Goal: Task Accomplishment & Management: Manage account settings

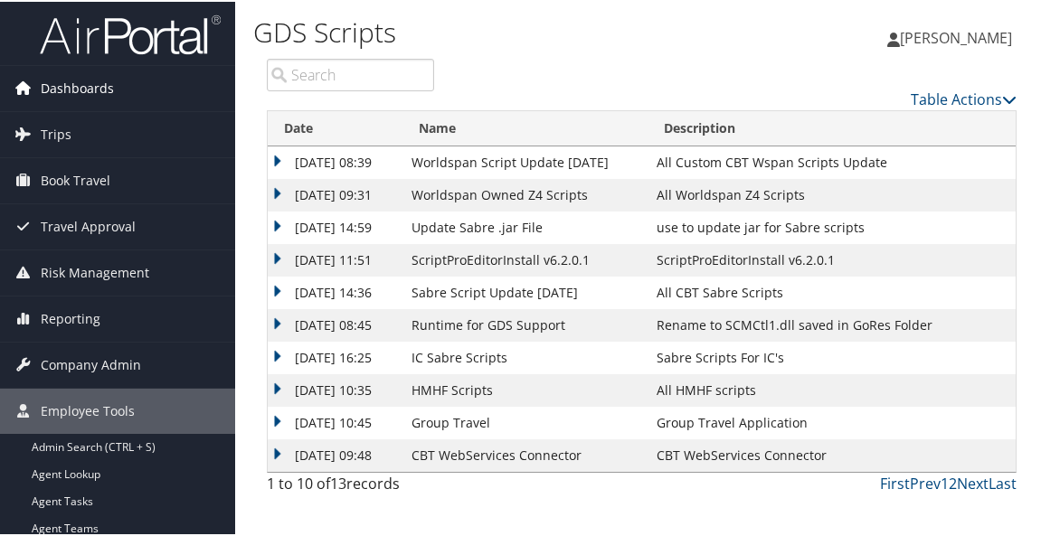
click at [102, 93] on span "Dashboards" at bounding box center [77, 86] width 73 height 45
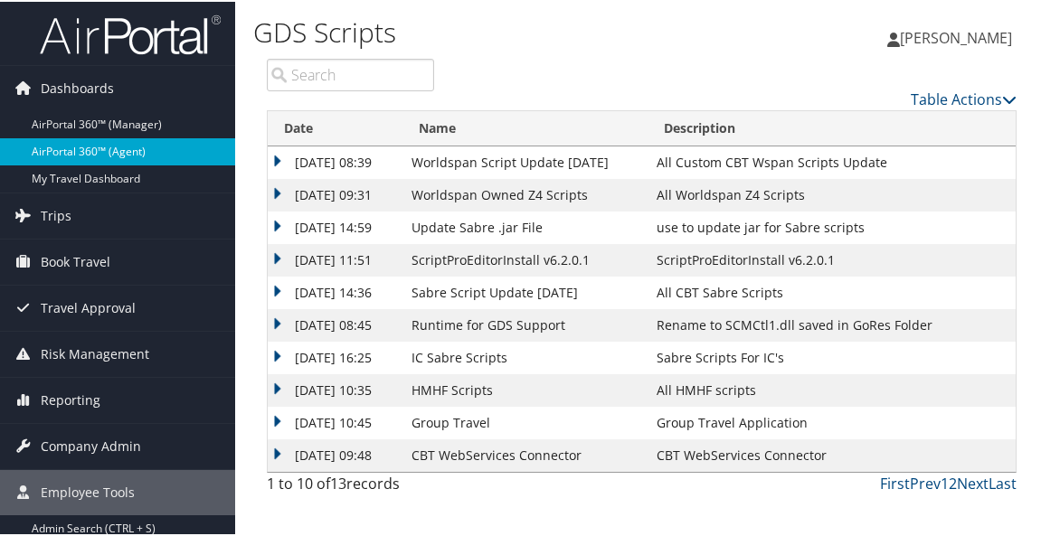
click at [92, 153] on link "AirPortal 360™ (Agent)" at bounding box center [117, 150] width 235 height 27
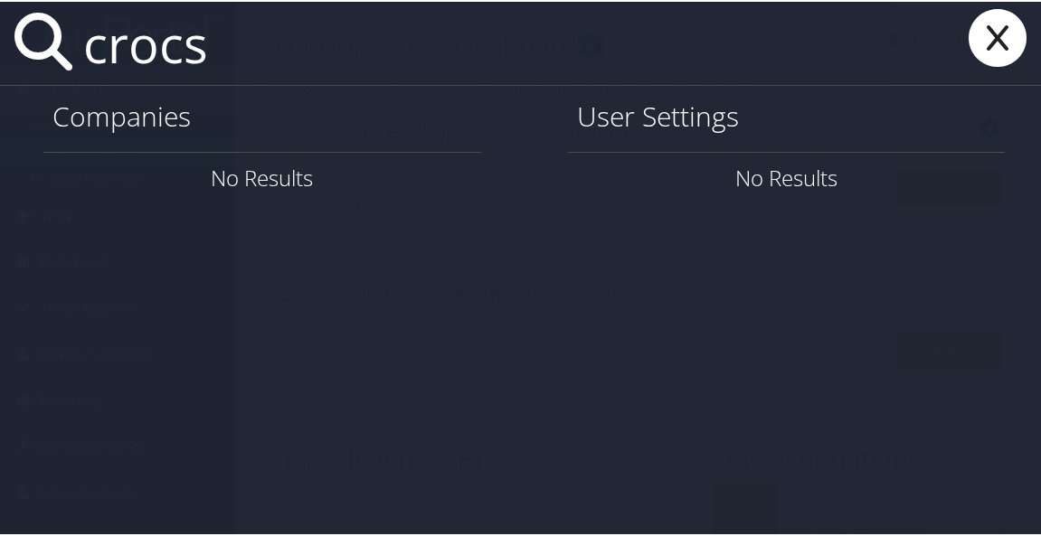
type input "crocs"
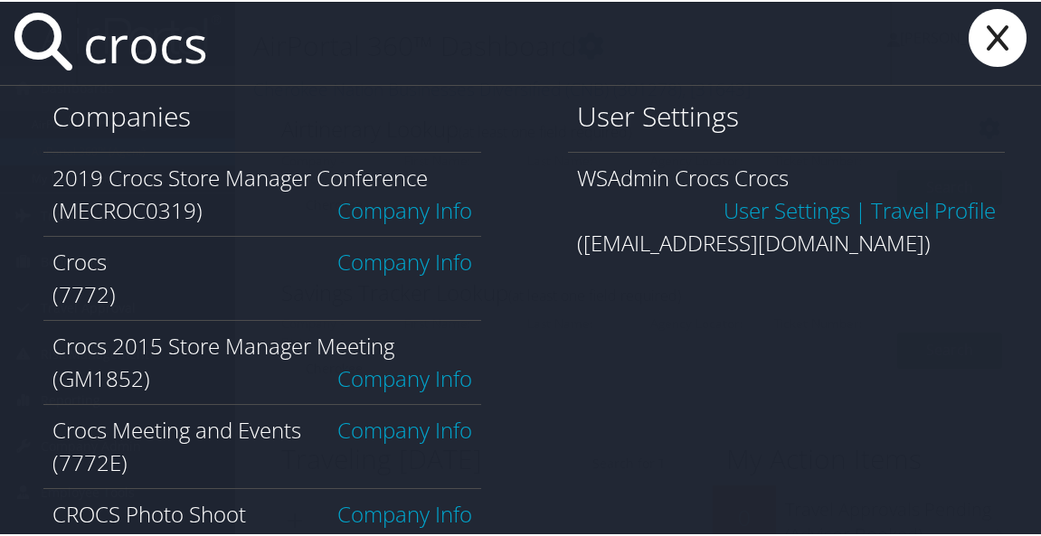
click at [407, 268] on link "Company Info" at bounding box center [404, 260] width 135 height 30
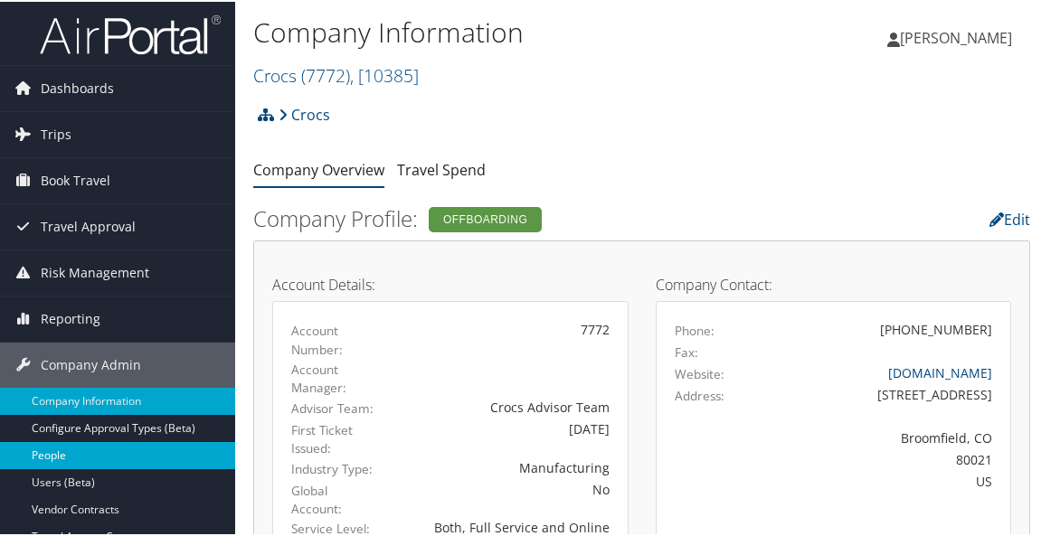
click at [95, 449] on link "People" at bounding box center [117, 453] width 235 height 27
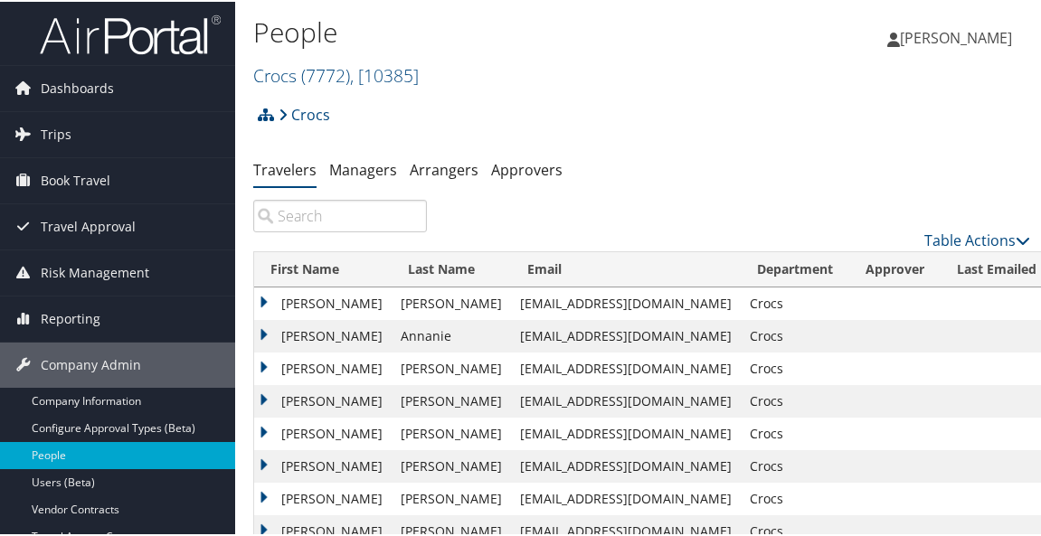
click at [348, 220] on input "search" at bounding box center [340, 214] width 174 height 33
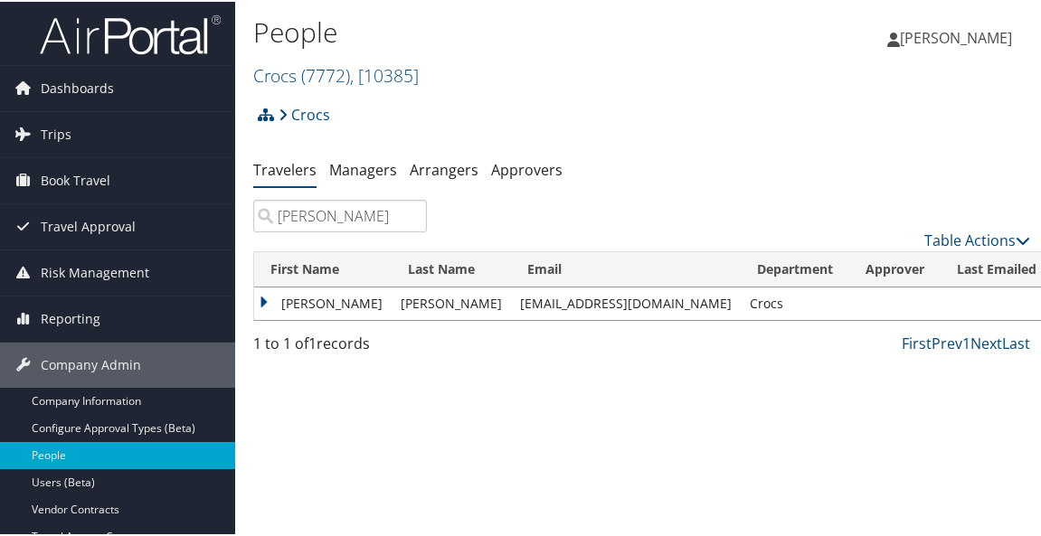
type input "[PERSON_NAME]"
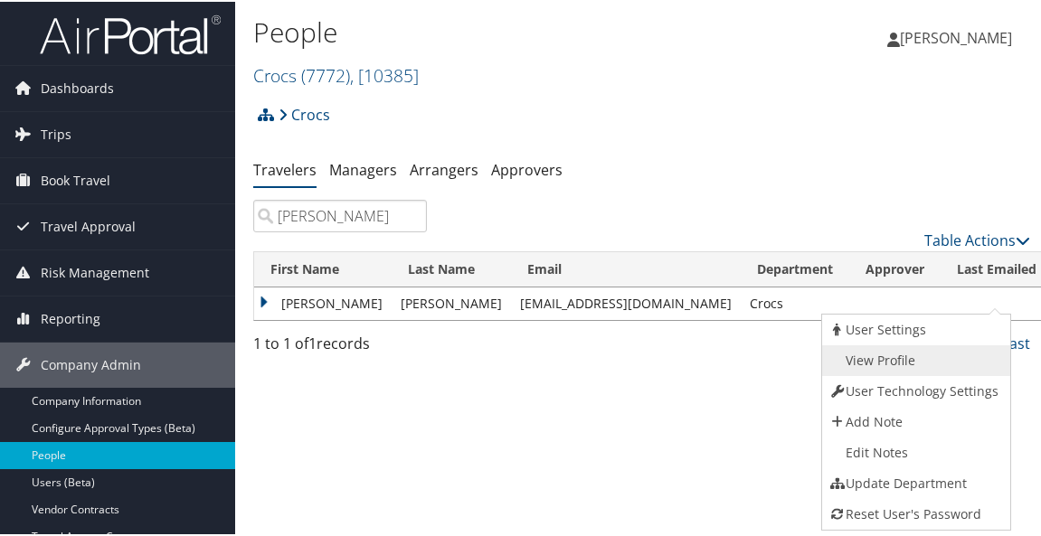
click at [942, 363] on link "View Profile" at bounding box center [914, 359] width 184 height 31
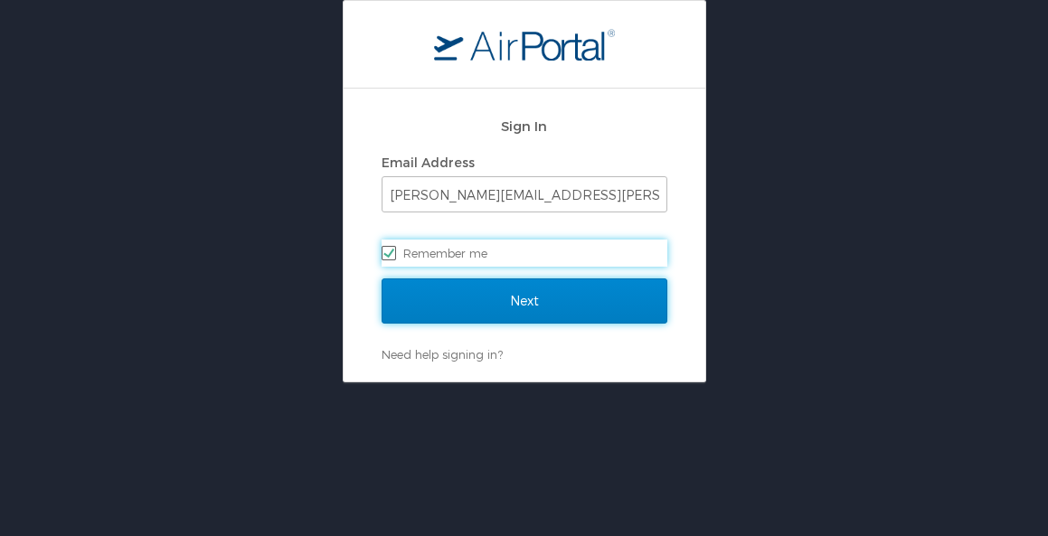
click at [585, 308] on input "Next" at bounding box center [525, 301] width 286 height 45
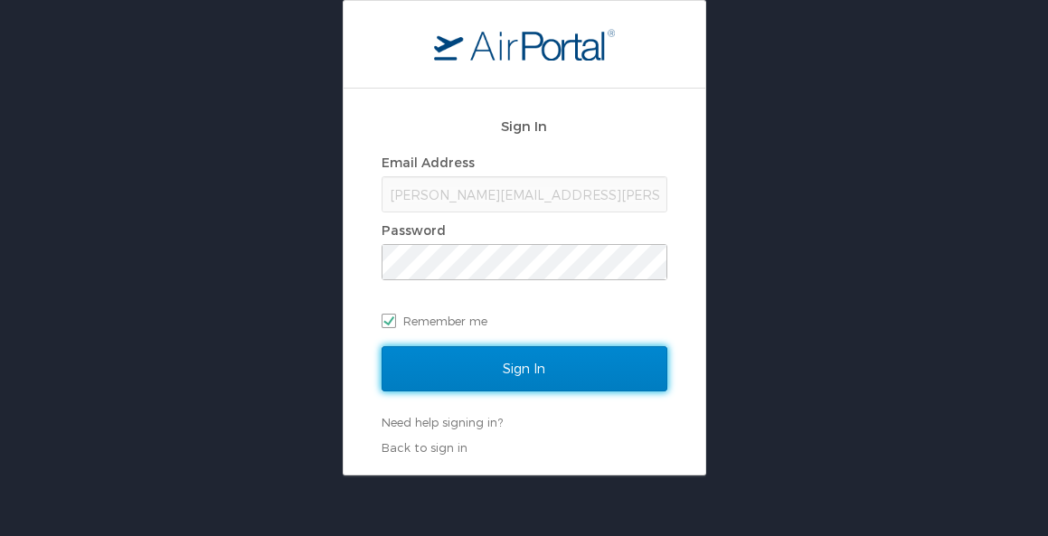
click at [595, 365] on input "Sign In" at bounding box center [525, 368] width 286 height 45
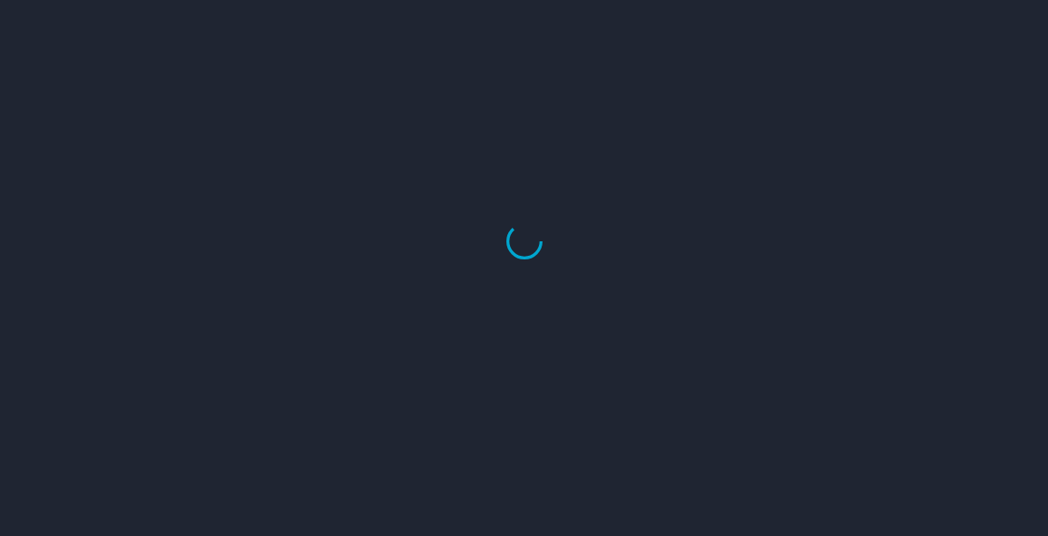
select select "US"
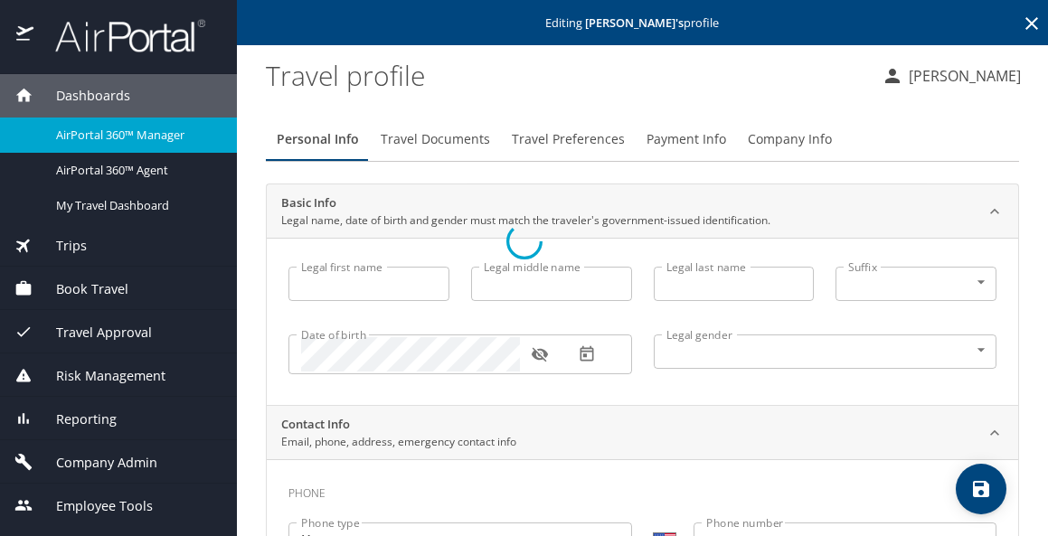
type input "Emily"
type input "McKaskill"
type input "Morgan"
type input "Female"
select select "MM"
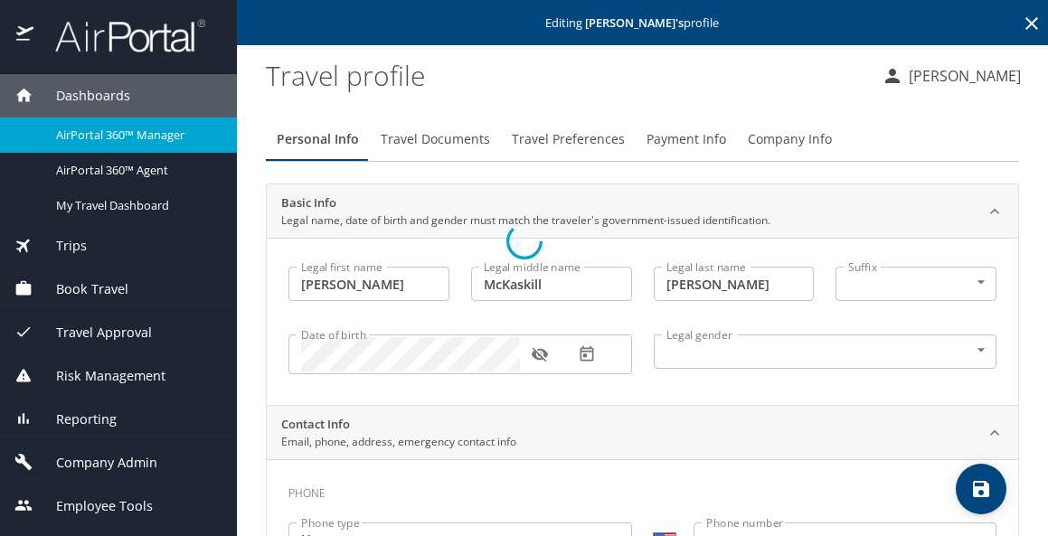
select select "MM"
click at [677, 143] on span "Payment Info" at bounding box center [687, 139] width 80 height 23
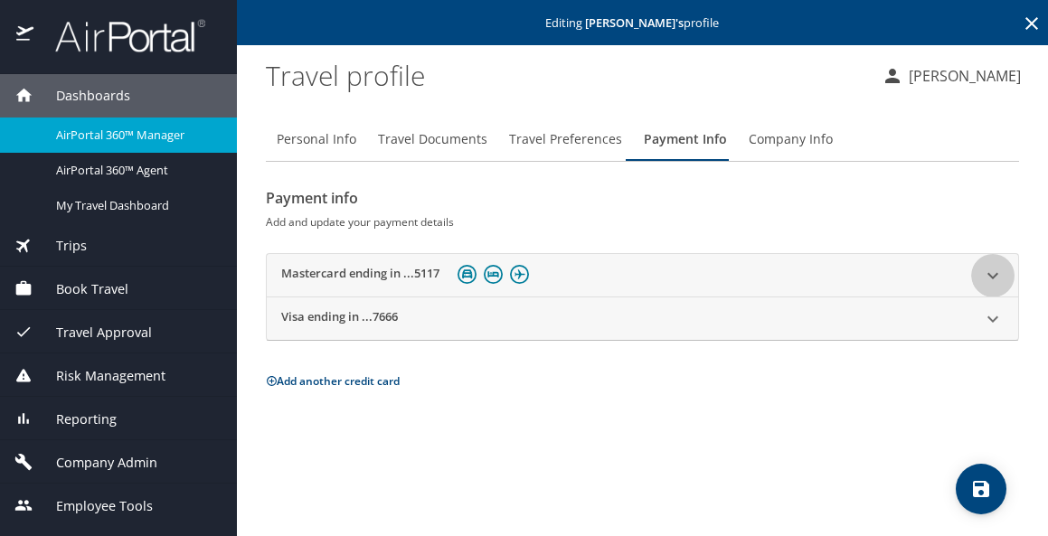
click at [996, 270] on icon at bounding box center [993, 276] width 22 height 22
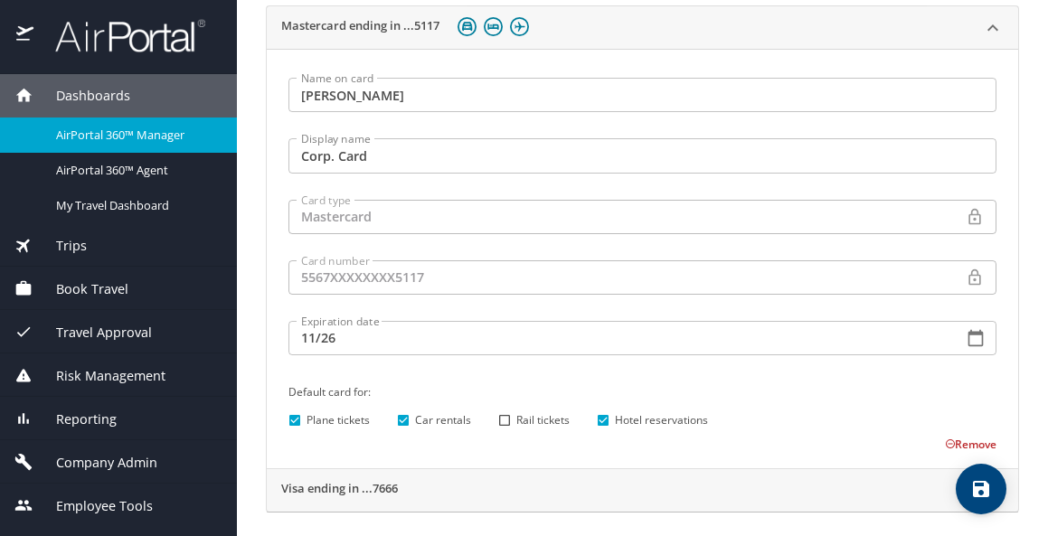
scroll to position [257, 0]
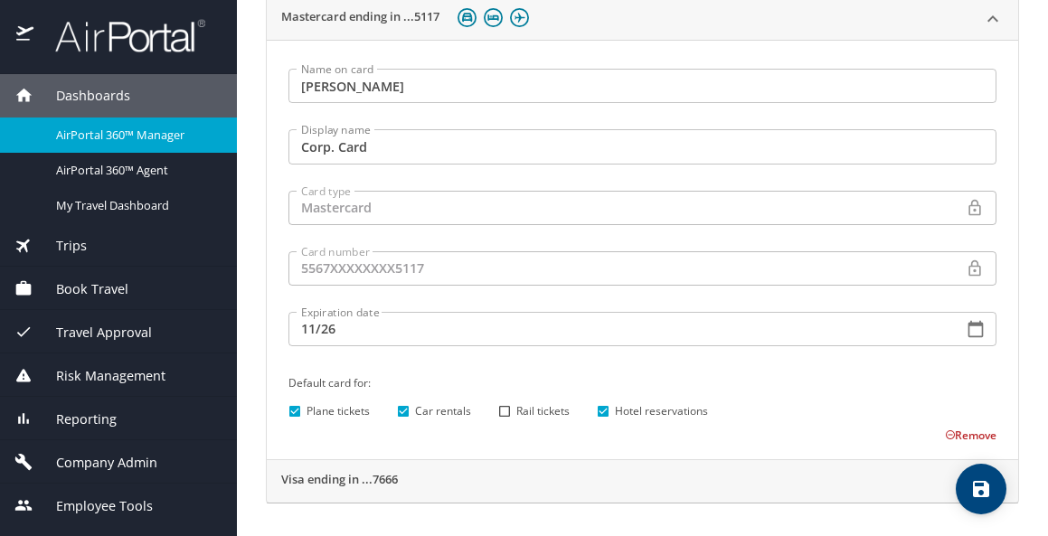
click at [948, 435] on button "Remove" at bounding box center [971, 435] width 52 height 15
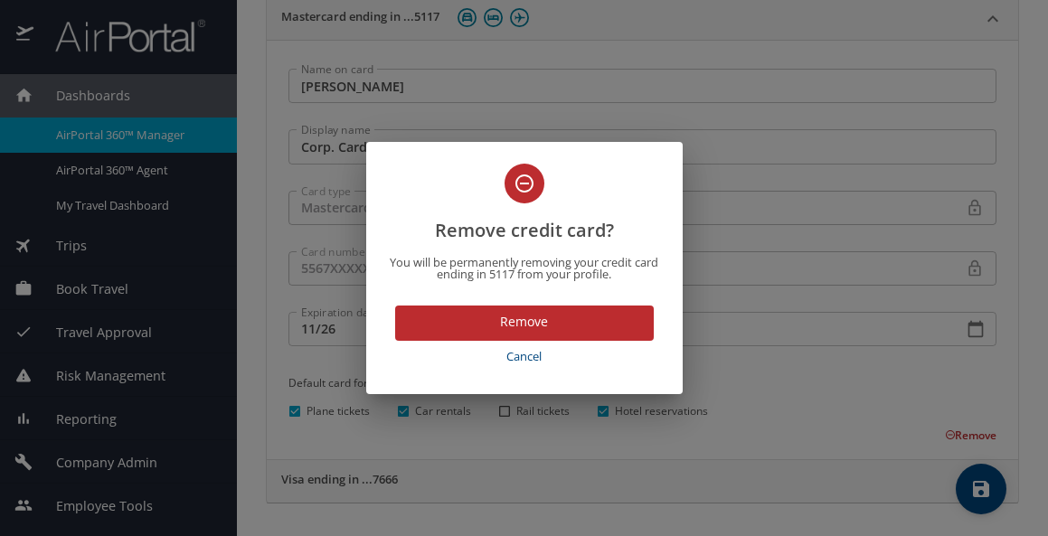
click at [580, 327] on span "Remove" at bounding box center [525, 322] width 230 height 23
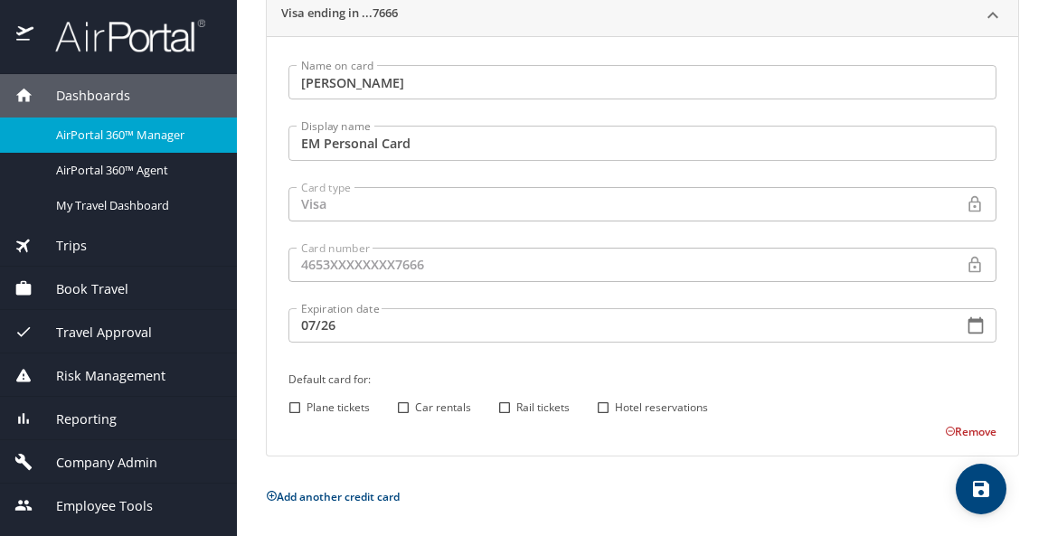
click at [274, 494] on icon at bounding box center [272, 496] width 12 height 12
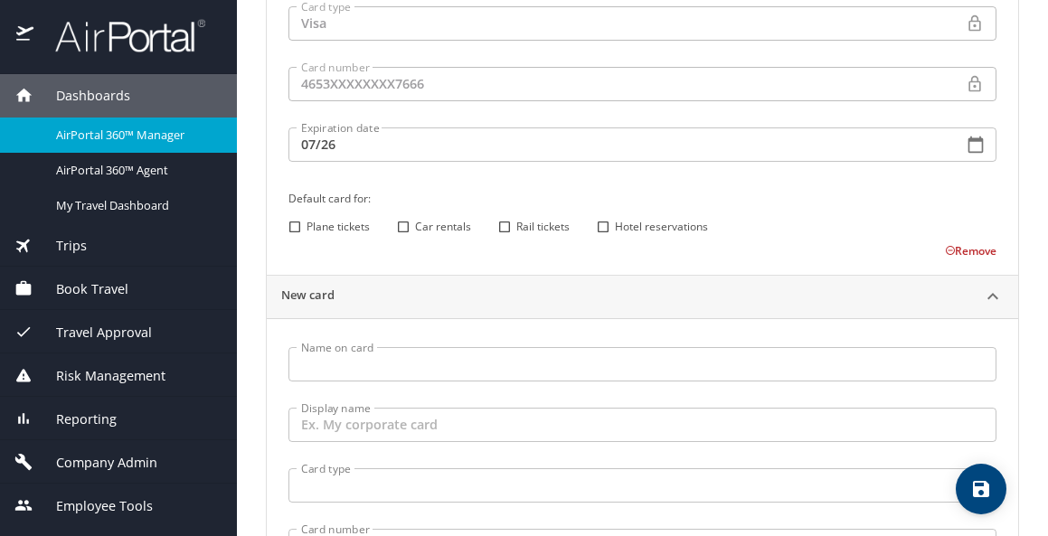
scroll to position [532, 0]
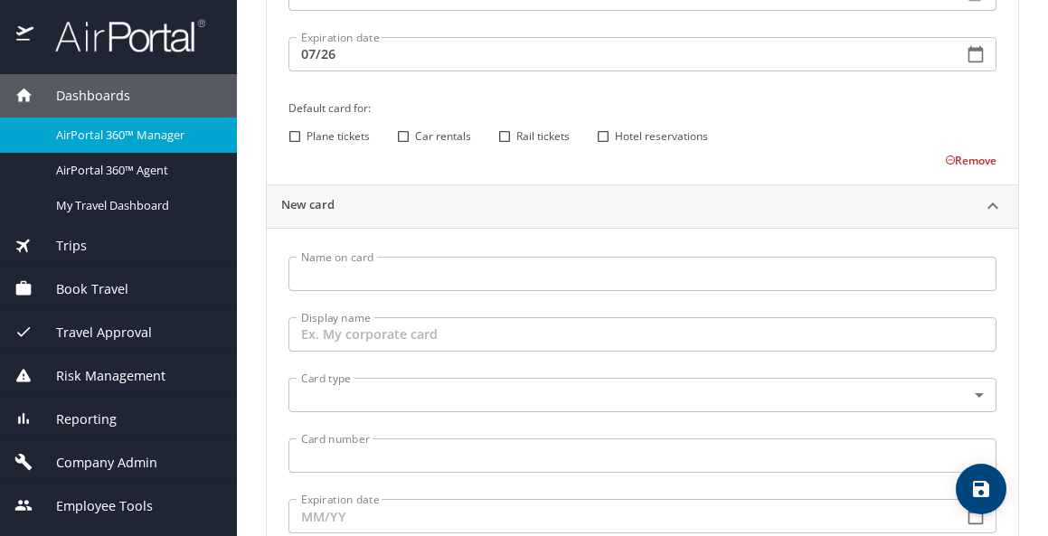
click at [415, 276] on input "Name on card" at bounding box center [643, 274] width 708 height 34
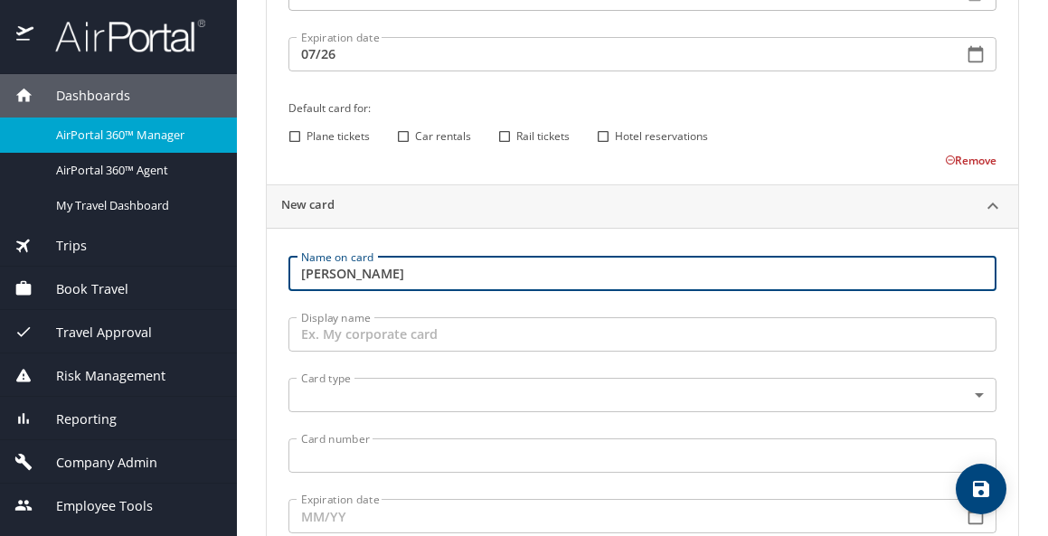
type input "emily morgan"
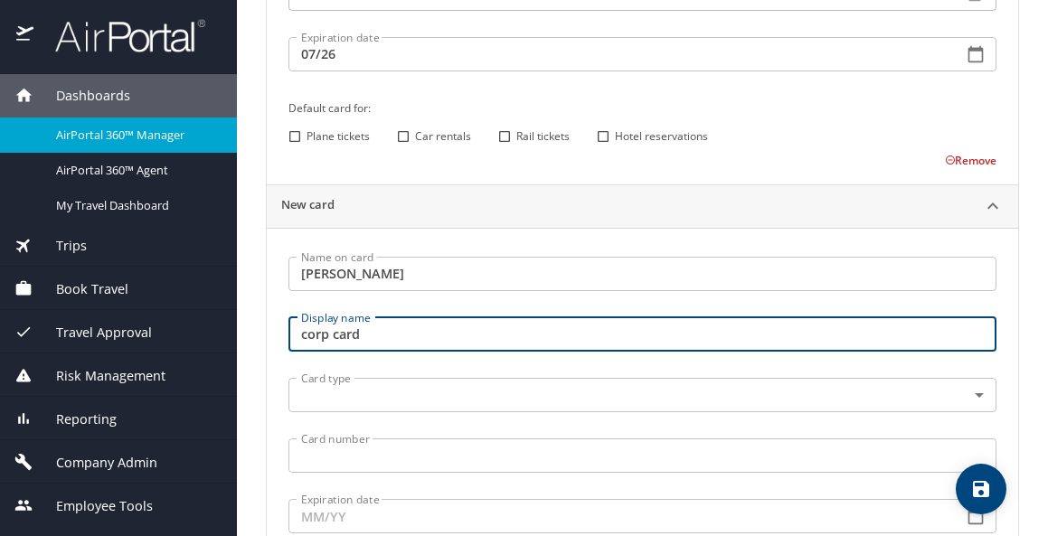
type input "corp card"
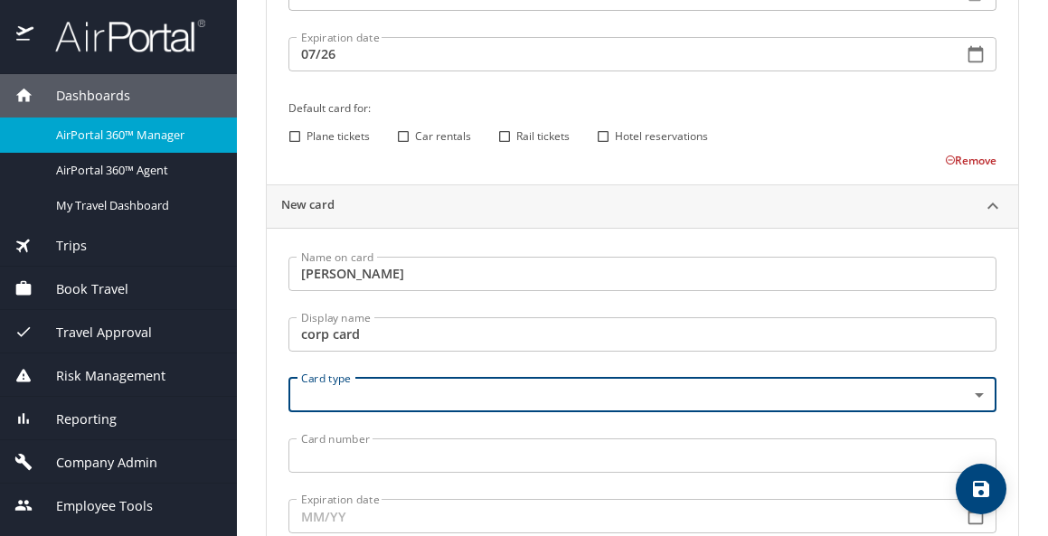
click at [451, 391] on body "Dashboards AirPortal 360™ Manager AirPortal 360™ Agent My Travel Dashboard Trip…" at bounding box center [524, 268] width 1048 height 536
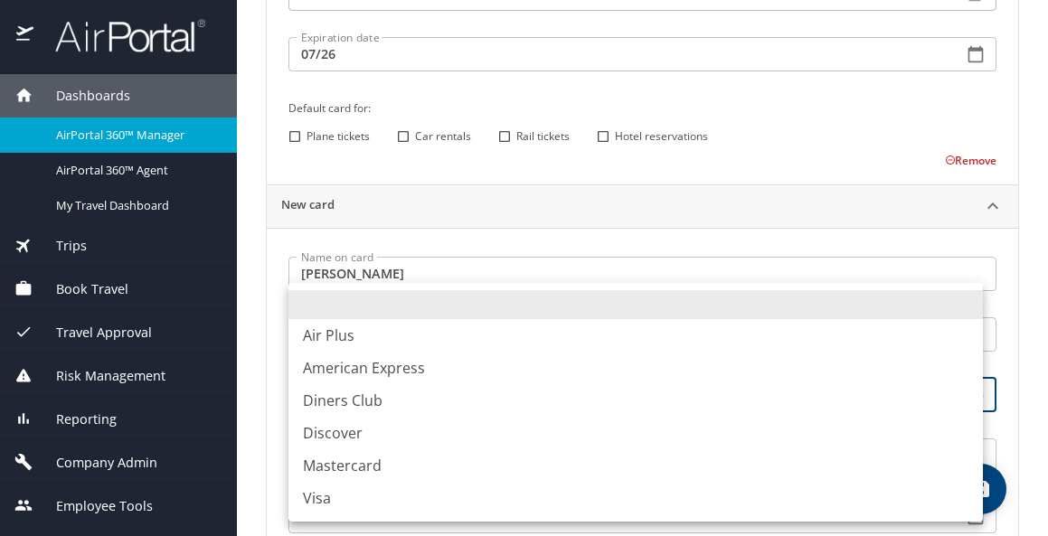
click at [364, 457] on li "Mastercard" at bounding box center [636, 466] width 695 height 33
type input "CA"
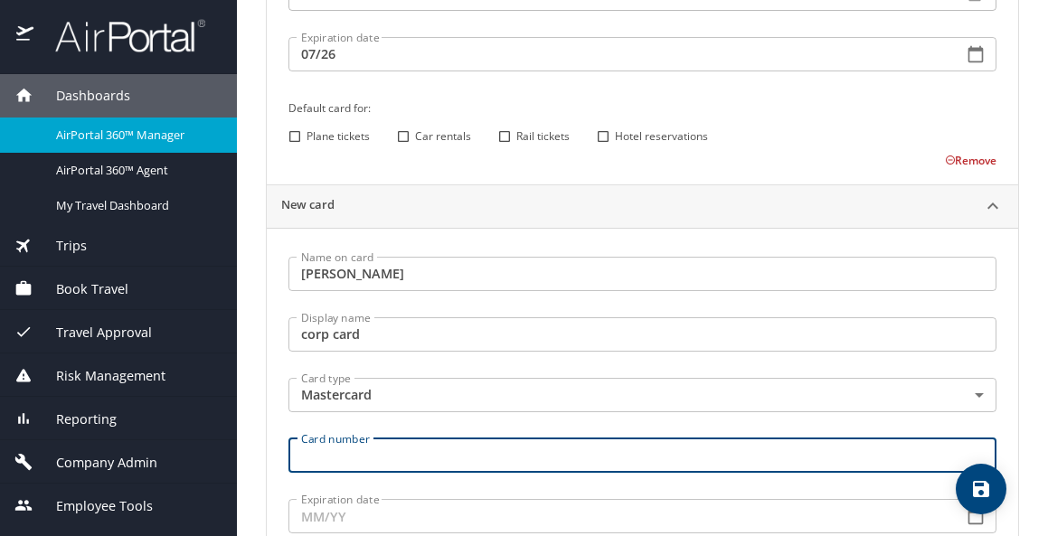
click at [347, 459] on input "Card number" at bounding box center [643, 456] width 708 height 34
type input "5567181004856318"
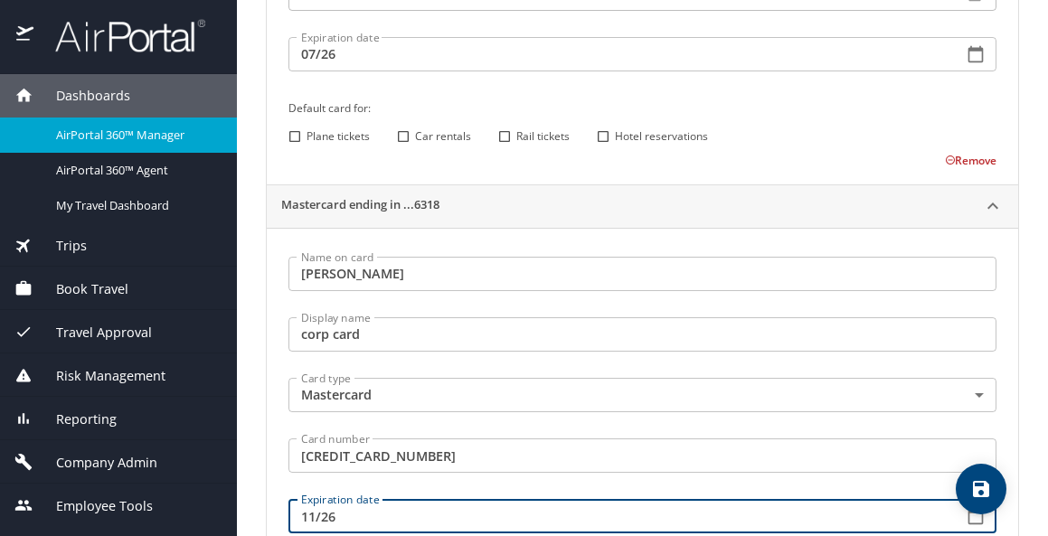
type input "11/26"
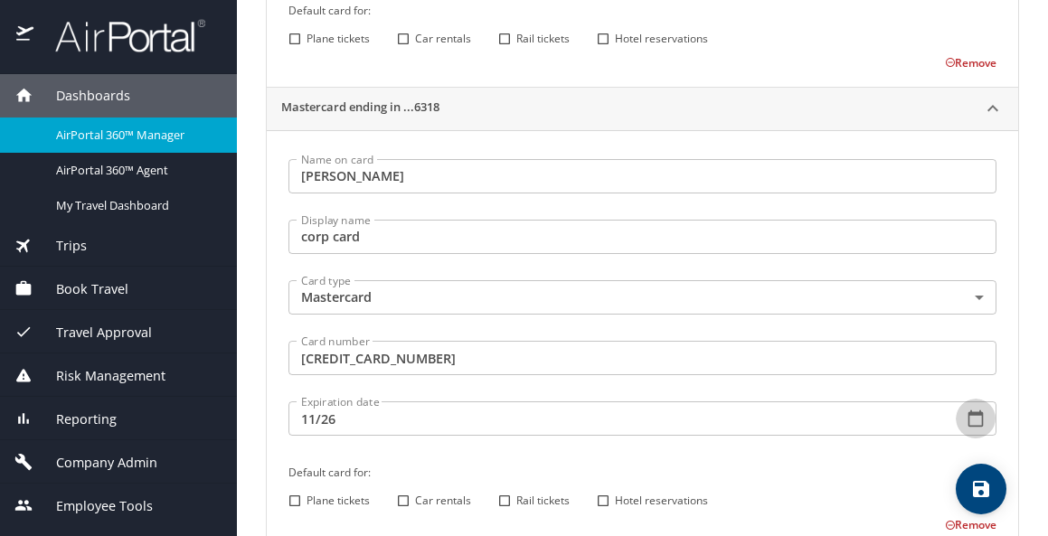
scroll to position [713, 0]
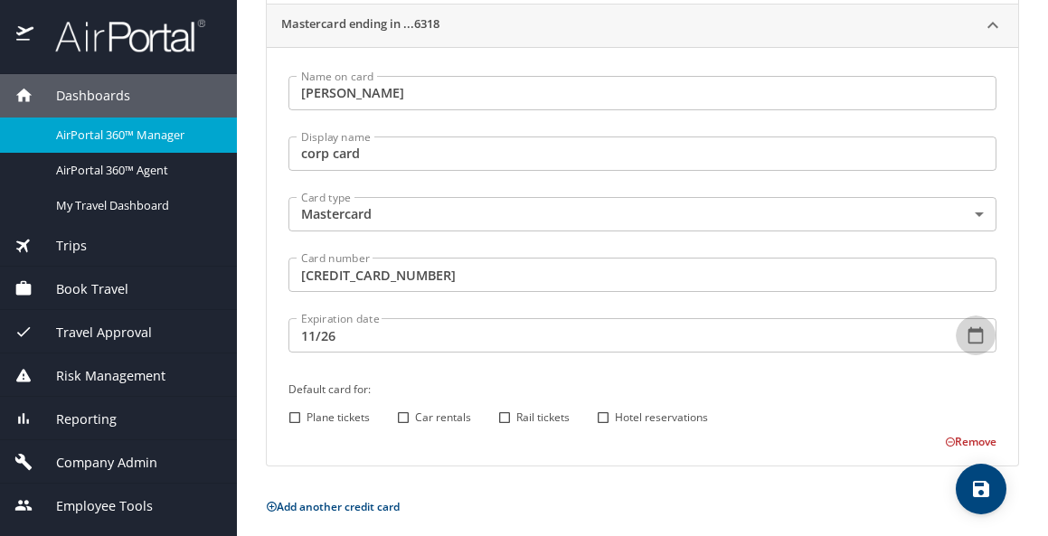
click at [299, 414] on input "Plane tickets" at bounding box center [295, 418] width 24 height 24
checkbox input "true"
click at [597, 420] on input "Hotel reservations" at bounding box center [604, 418] width 24 height 24
checkbox input "true"
click at [976, 489] on icon "save" at bounding box center [981, 489] width 16 height 16
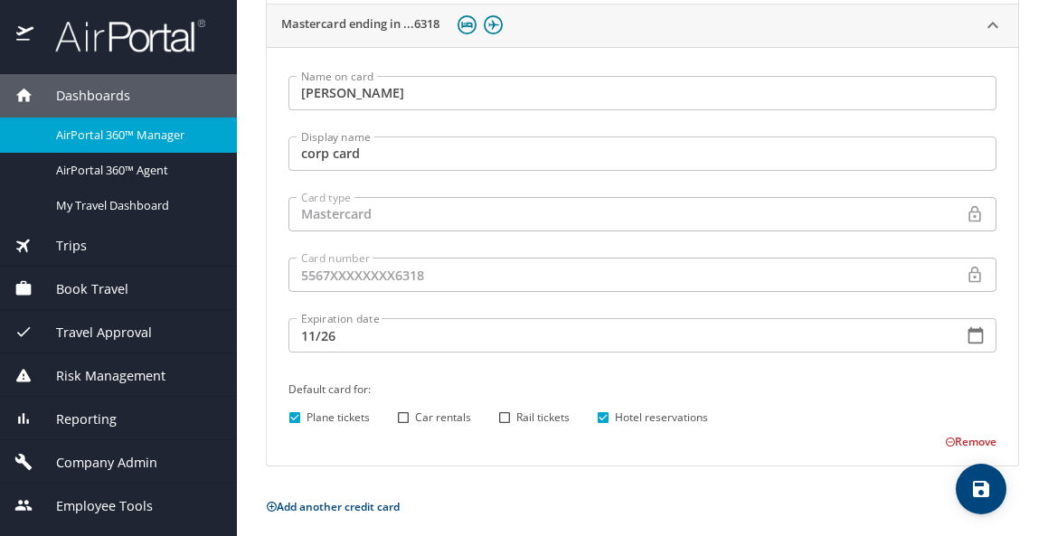
click at [106, 99] on span "Dashboards" at bounding box center [81, 96] width 97 height 20
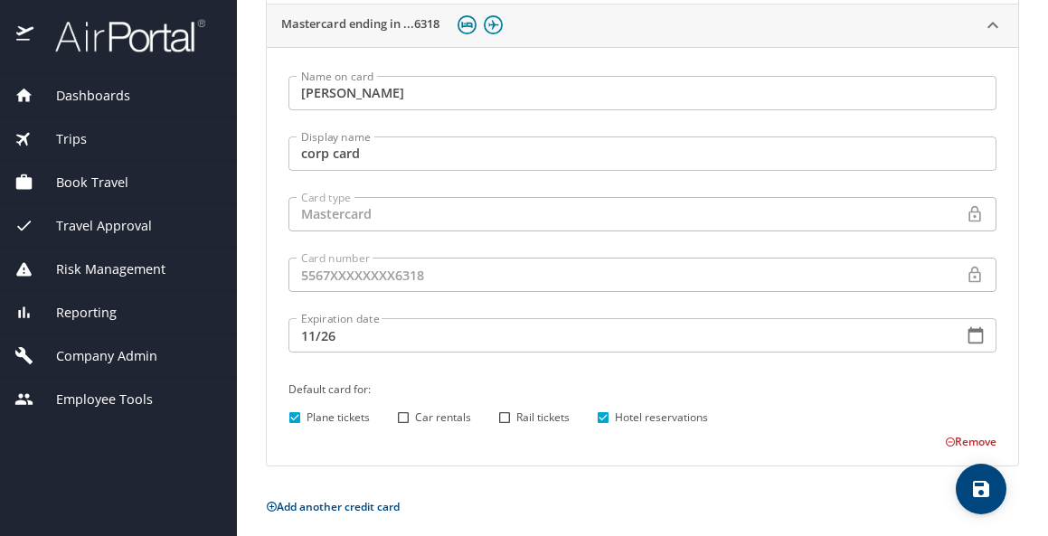
click at [109, 98] on span "Dashboards" at bounding box center [81, 96] width 97 height 20
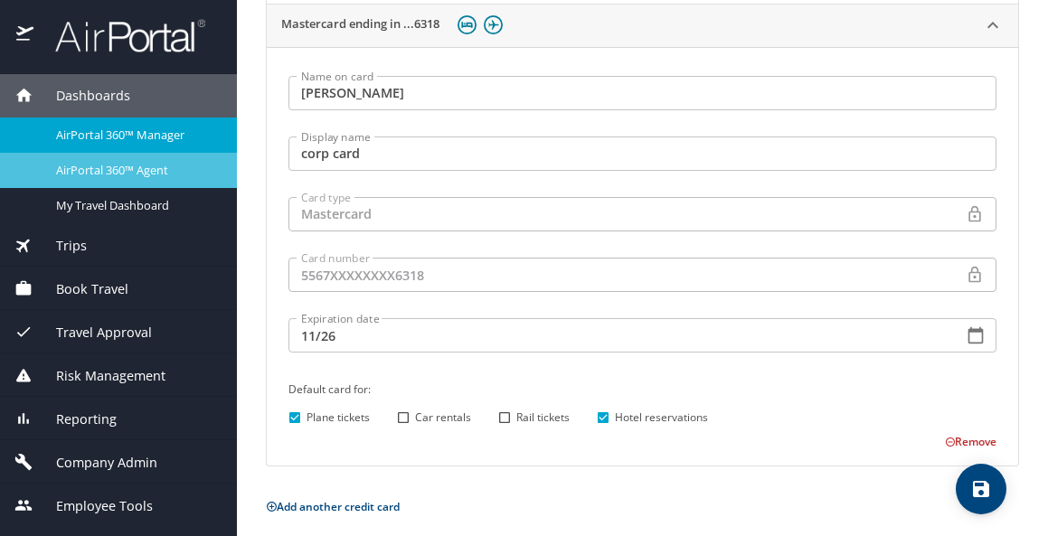
click at [109, 161] on div "AirPortal 360™ Agent" at bounding box center [118, 170] width 208 height 21
